Goal: Information Seeking & Learning: Learn about a topic

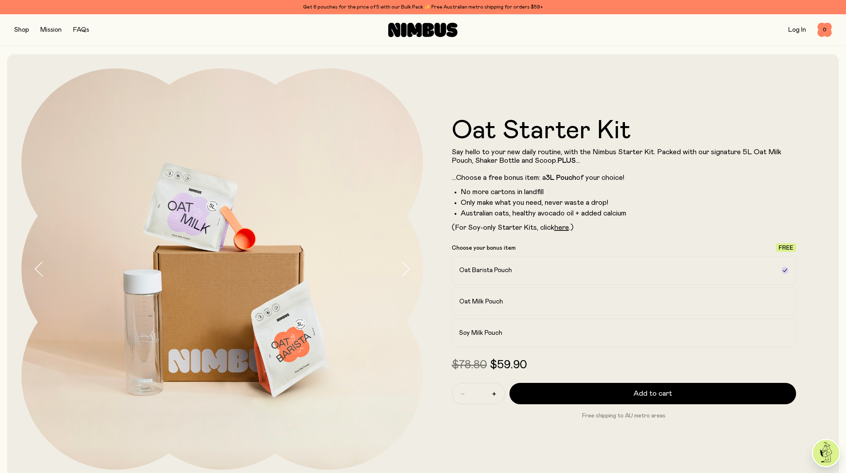
click at [84, 31] on link "FAQs" at bounding box center [81, 30] width 16 height 6
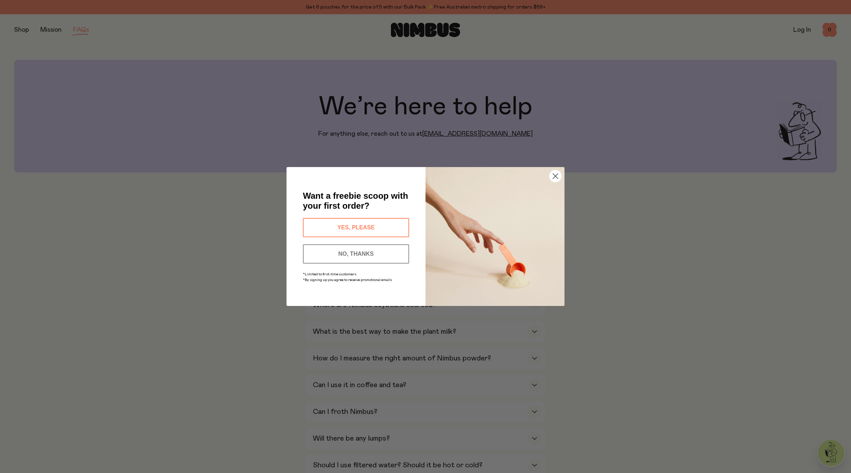
click at [557, 176] on circle "Close dialog" at bounding box center [556, 176] width 12 height 12
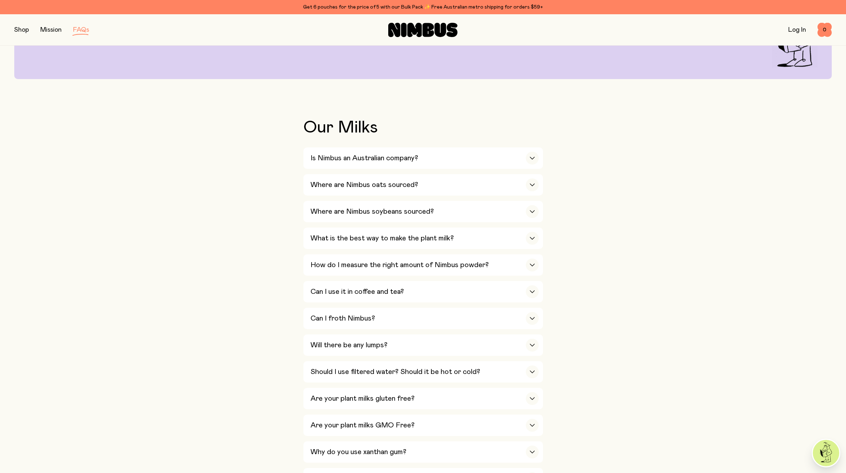
scroll to position [97, 0]
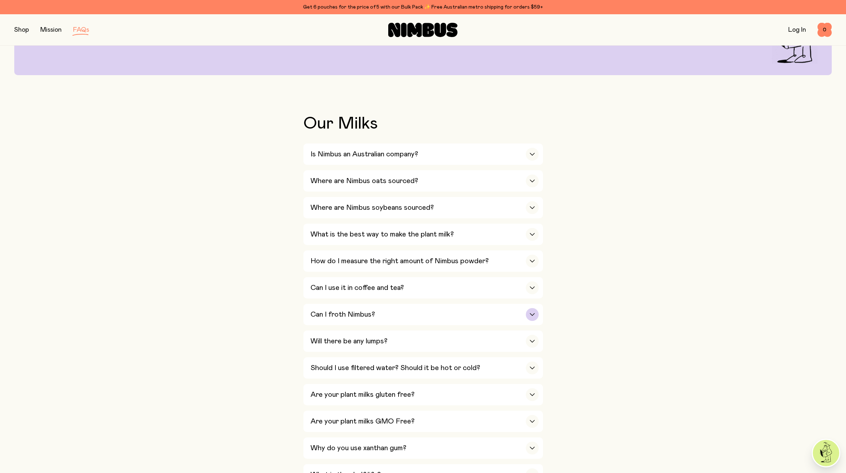
click at [347, 312] on h3 "Can I froth Nimbus?" at bounding box center [342, 314] width 65 height 9
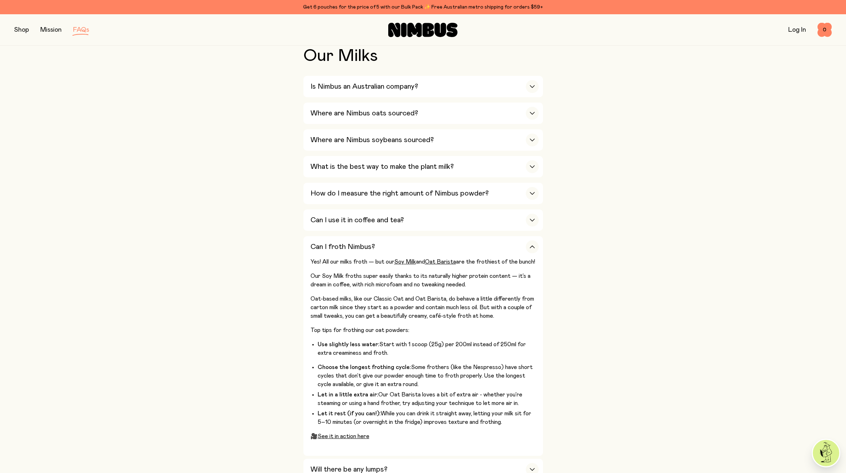
scroll to position [174, 0]
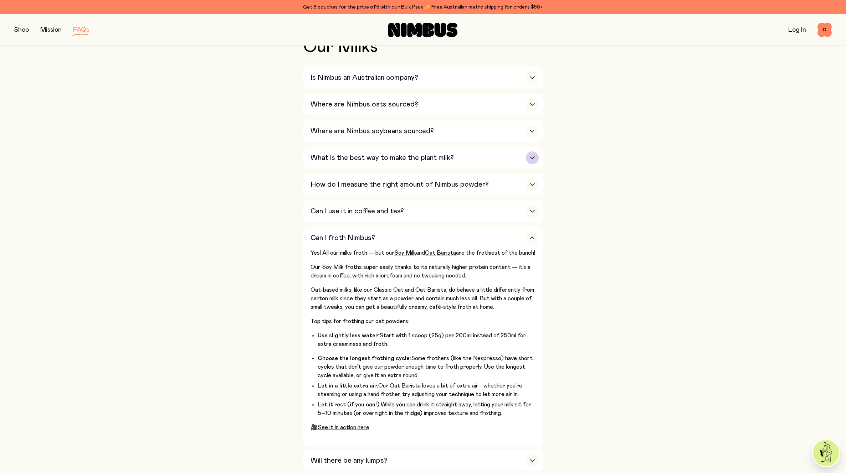
click at [331, 159] on h3 "What is the best way to make the plant milk?" at bounding box center [381, 158] width 143 height 9
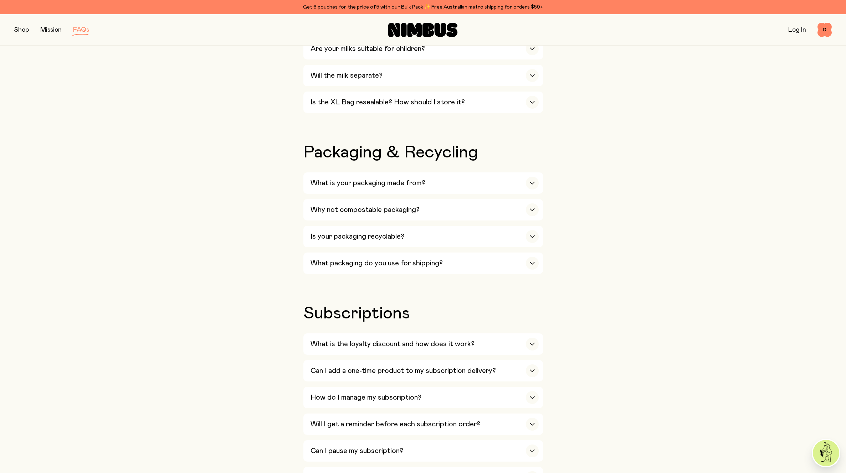
scroll to position [732, 0]
click at [317, 209] on h3 "Why not compostable packaging?" at bounding box center [364, 209] width 109 height 9
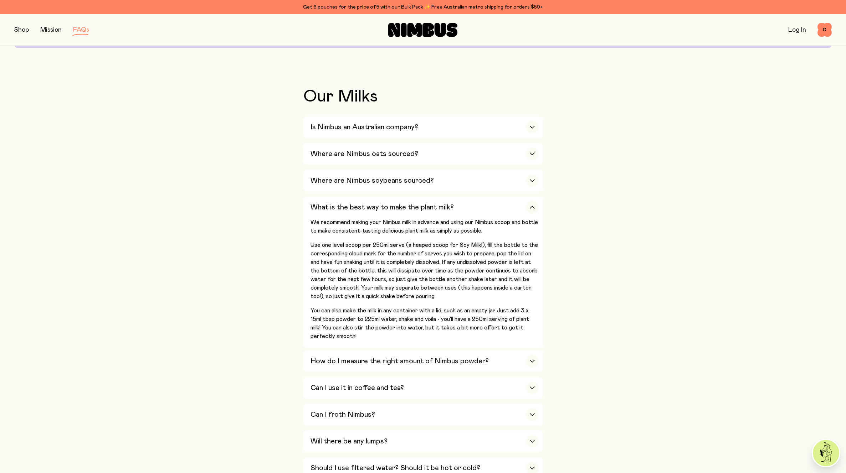
scroll to position [0, 0]
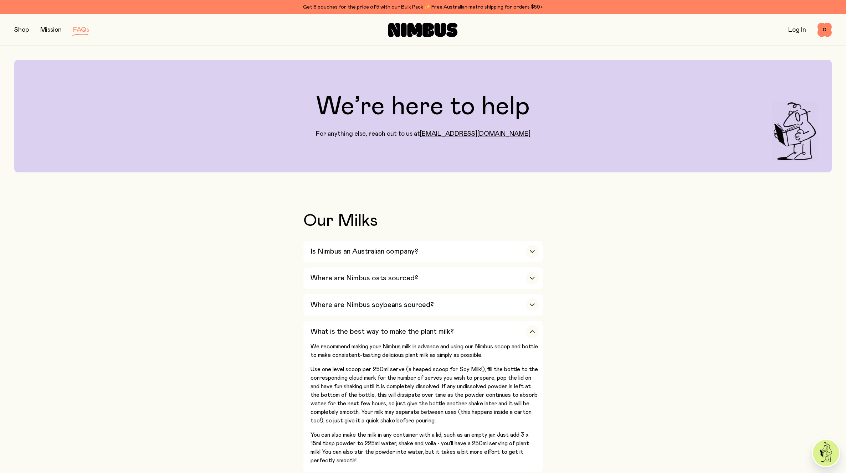
click at [21, 30] on button "button" at bounding box center [21, 30] width 15 height 10
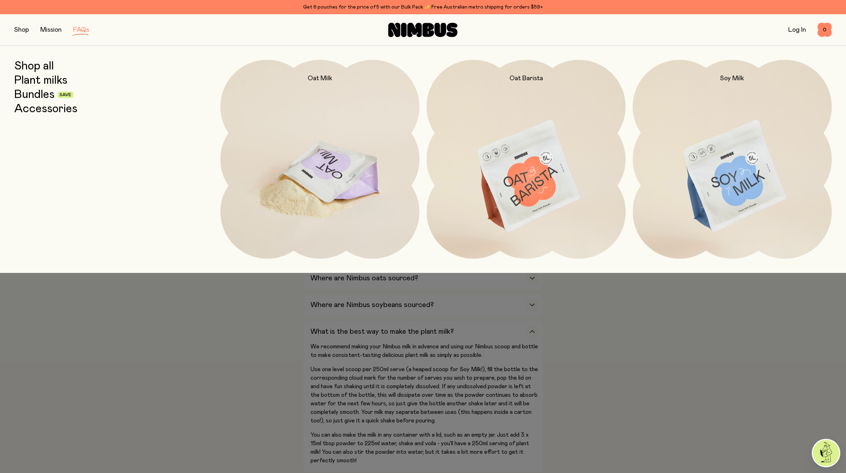
click at [319, 174] on img at bounding box center [319, 177] width 199 height 234
